Goal: Find specific page/section: Find specific page/section

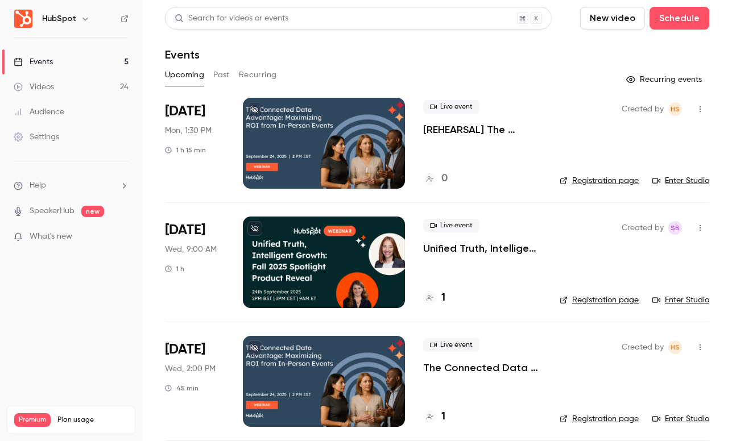
scroll to position [244, 0]
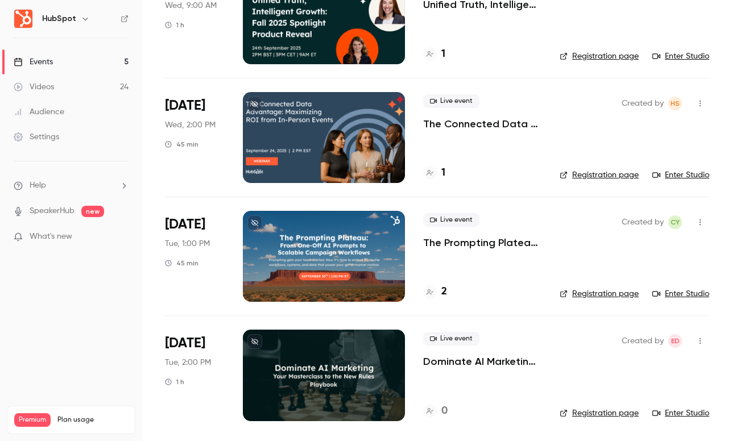
click at [291, 246] on div at bounding box center [324, 256] width 162 height 91
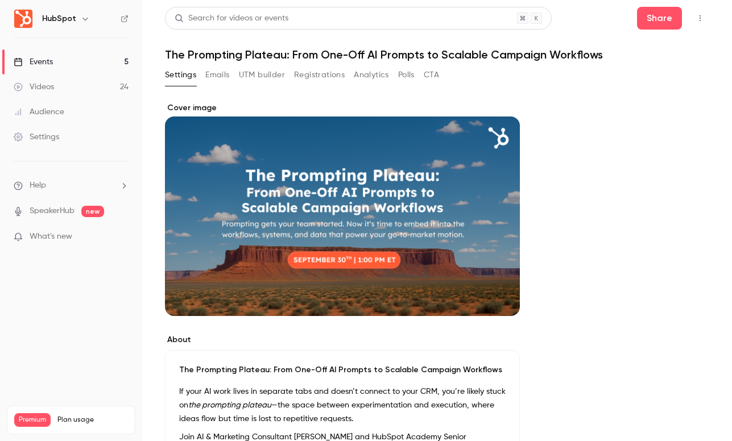
click at [299, 78] on button "Registrations" at bounding box center [319, 75] width 51 height 18
